Goal: Task Accomplishment & Management: Manage account settings

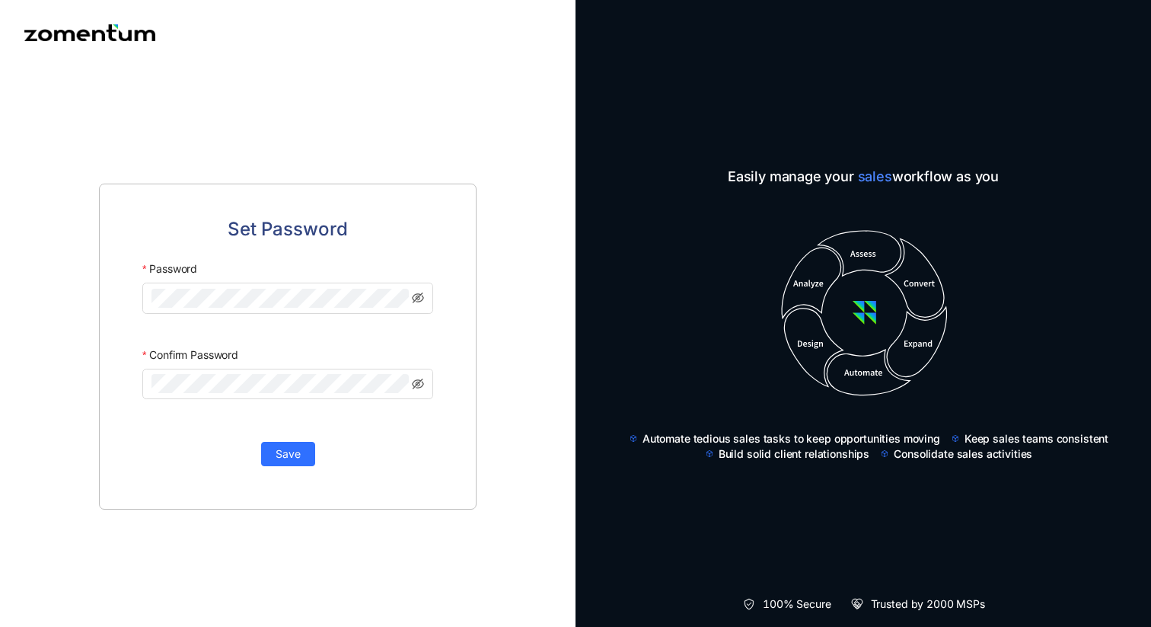
click at [254, 282] on div "Password" at bounding box center [287, 268] width 291 height 27
click button "Save" at bounding box center [288, 455] width 54 height 24
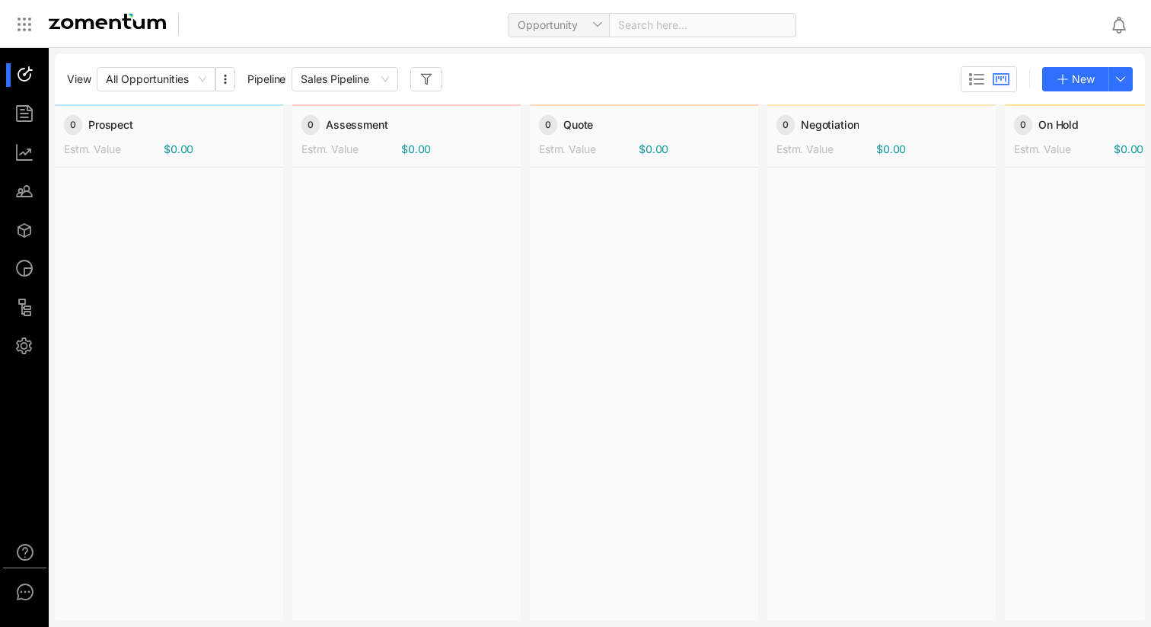
click at [24, 391] on aside at bounding box center [24, 361] width 49 height 627
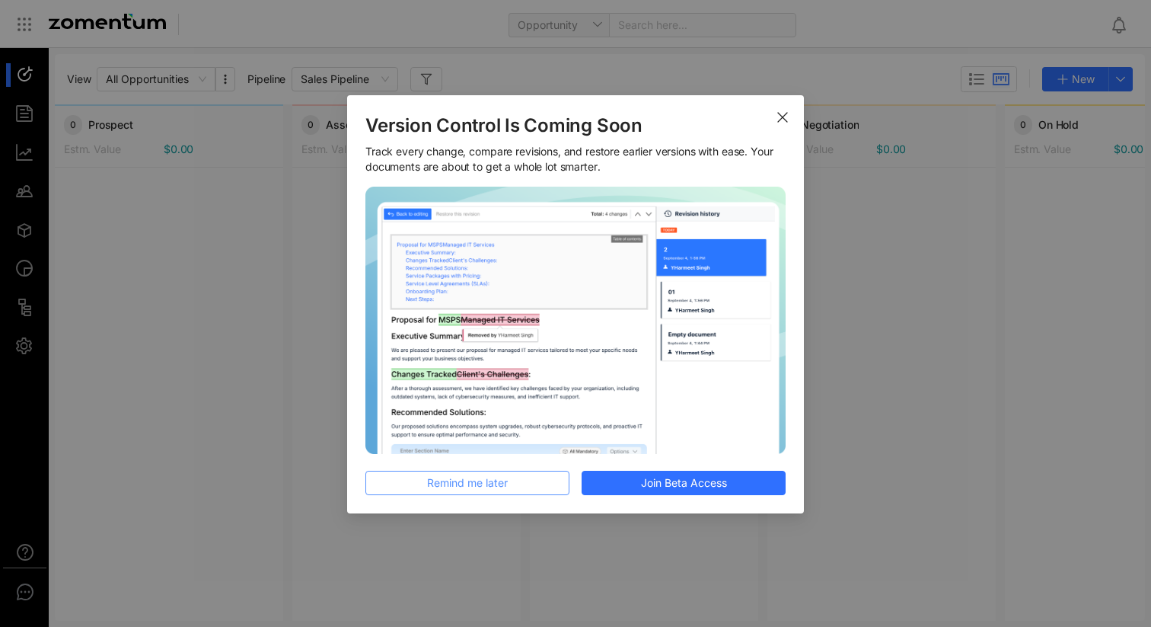
click at [449, 482] on span "Remind me later" at bounding box center [467, 482] width 81 height 17
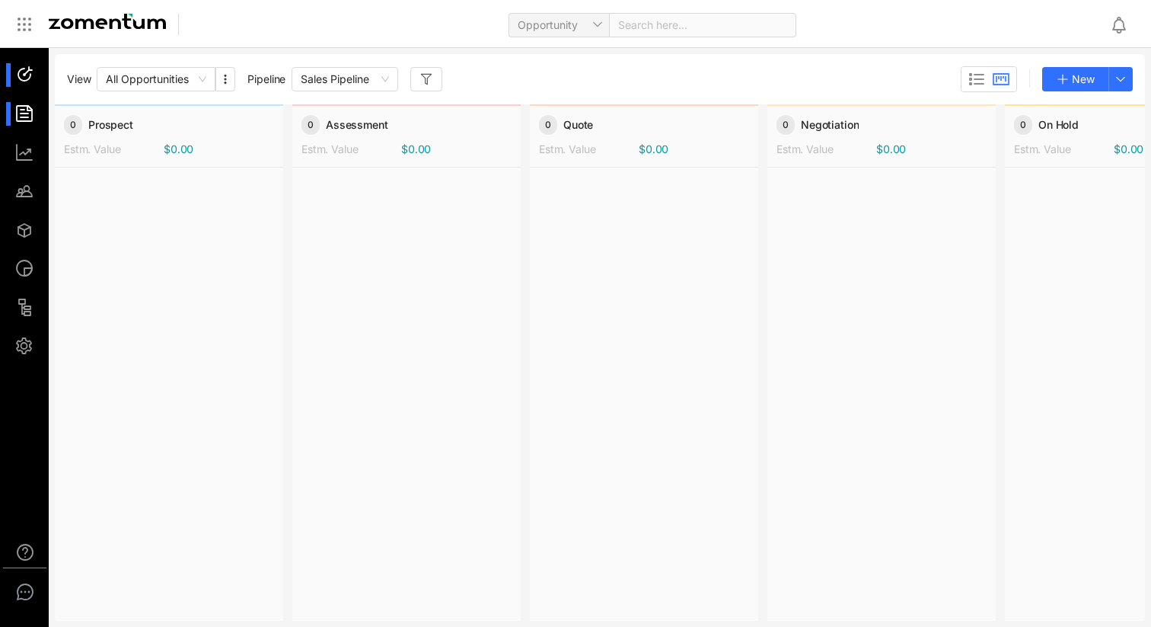
click at [20, 119] on div at bounding box center [31, 114] width 33 height 24
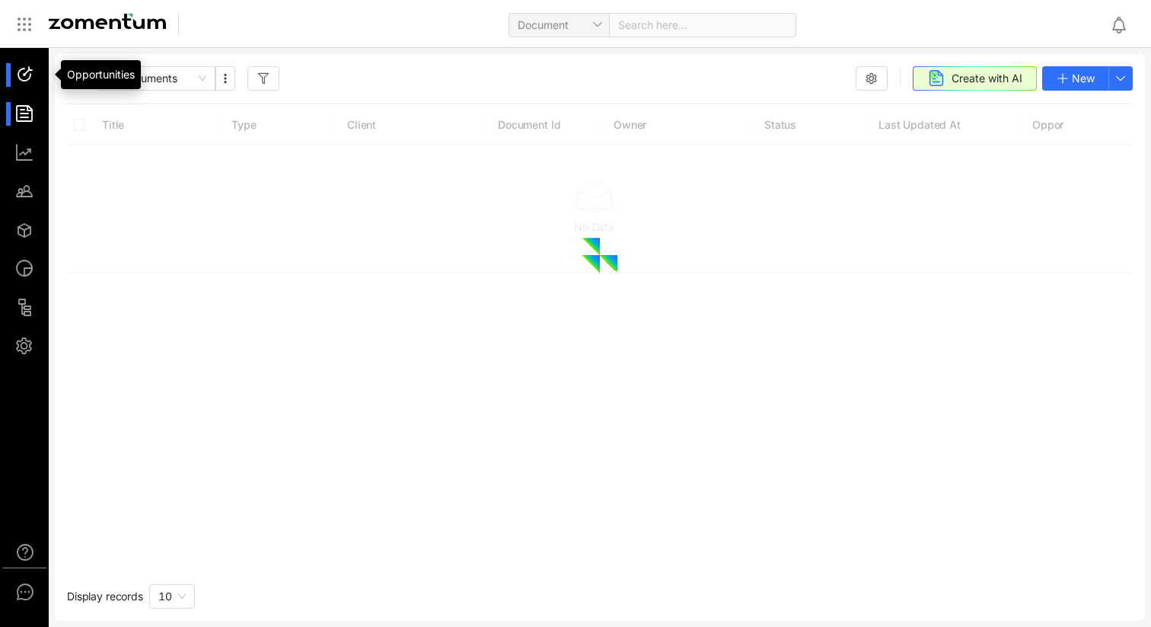
click at [25, 78] on div at bounding box center [31, 75] width 33 height 24
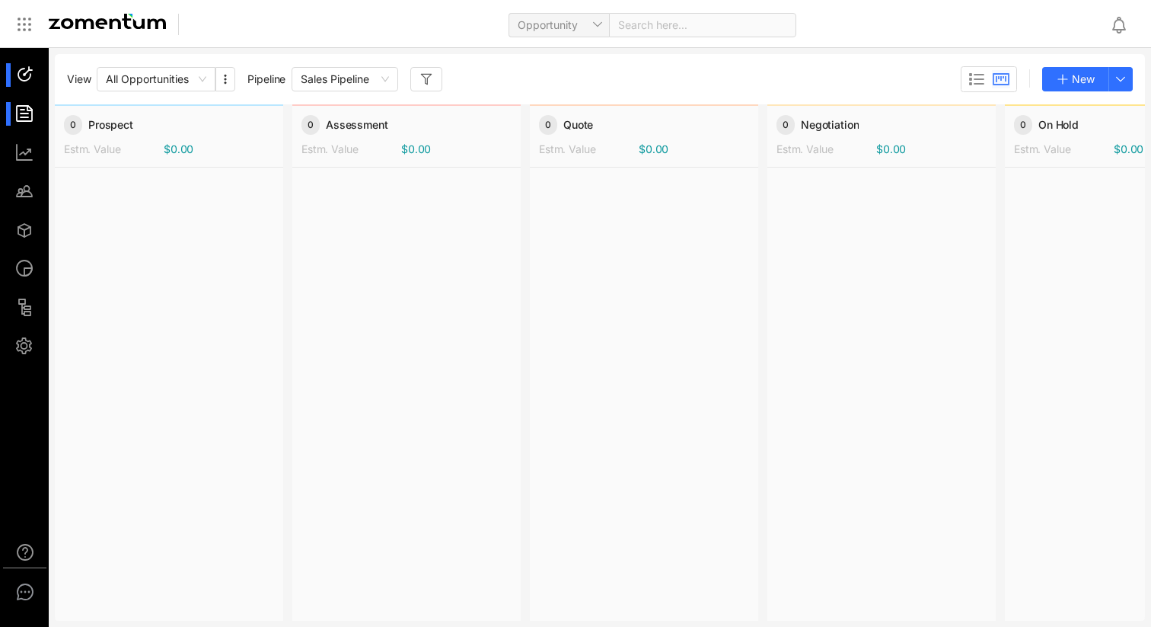
click at [14, 107] on li at bounding box center [24, 114] width 37 height 24
click at [17, 107] on div at bounding box center [31, 114] width 33 height 24
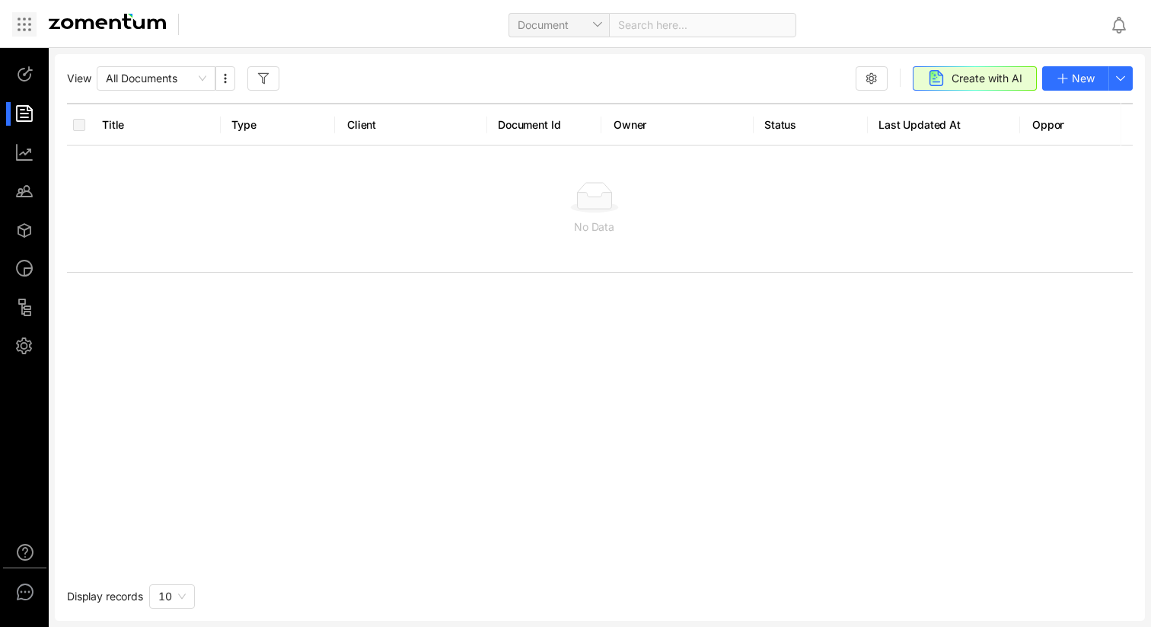
click at [22, 25] on icon at bounding box center [24, 24] width 18 height 18
